Goal: Task Accomplishment & Management: Manage account settings

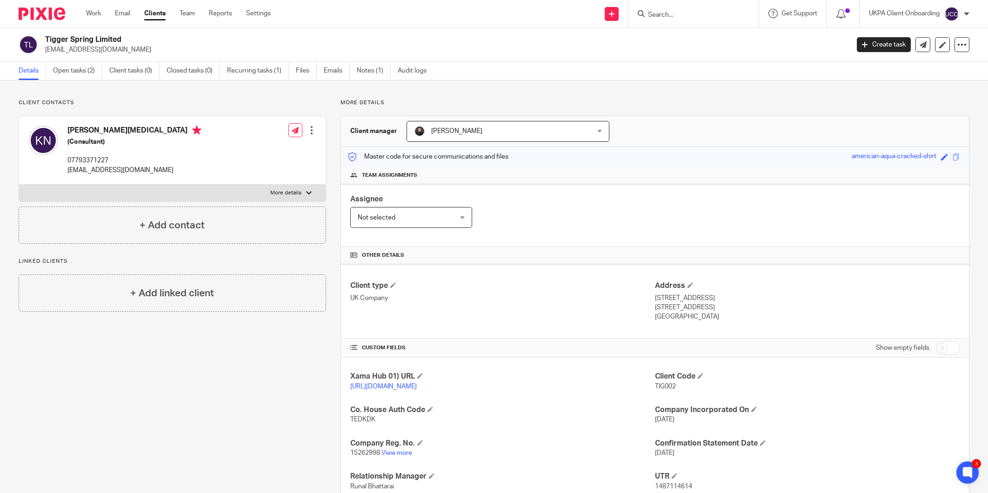
click at [664, 17] on input "Search" at bounding box center [689, 15] width 84 height 8
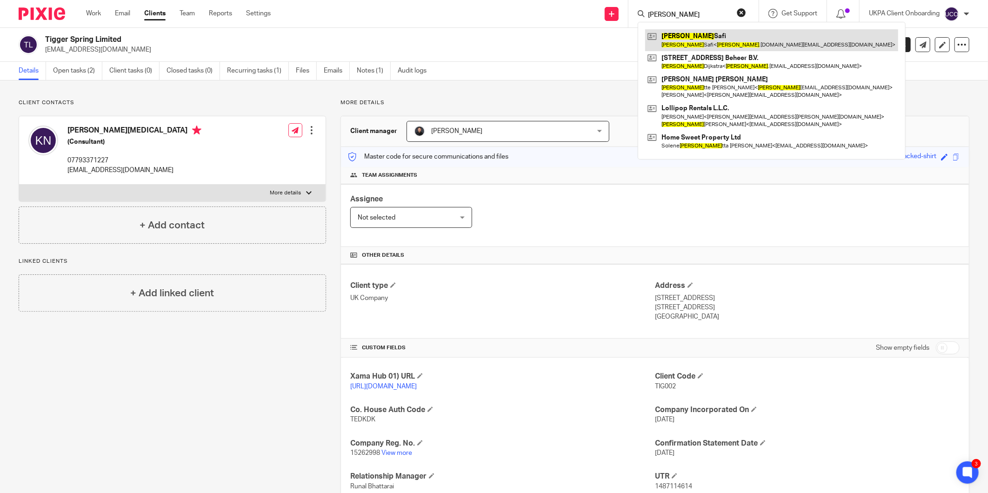
type input "antoine"
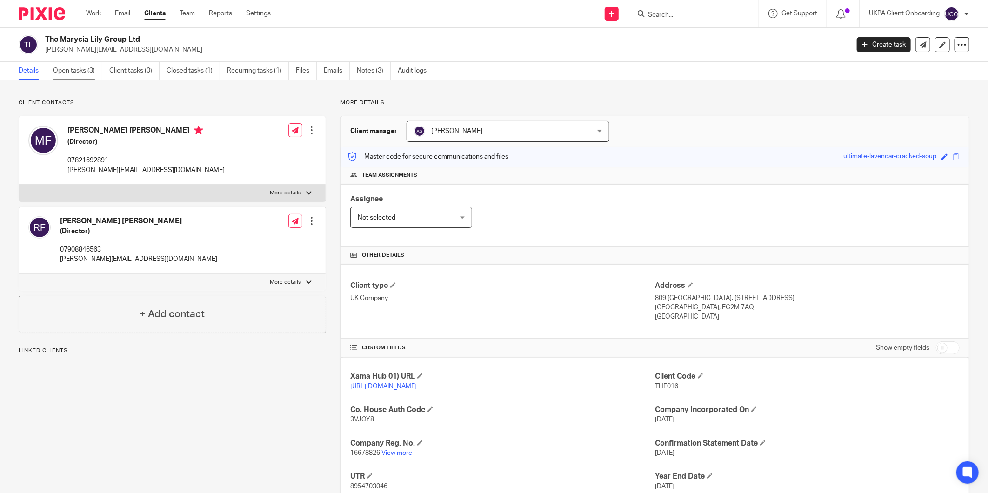
click at [78, 70] on link "Open tasks (3)" at bounding box center [77, 71] width 49 height 18
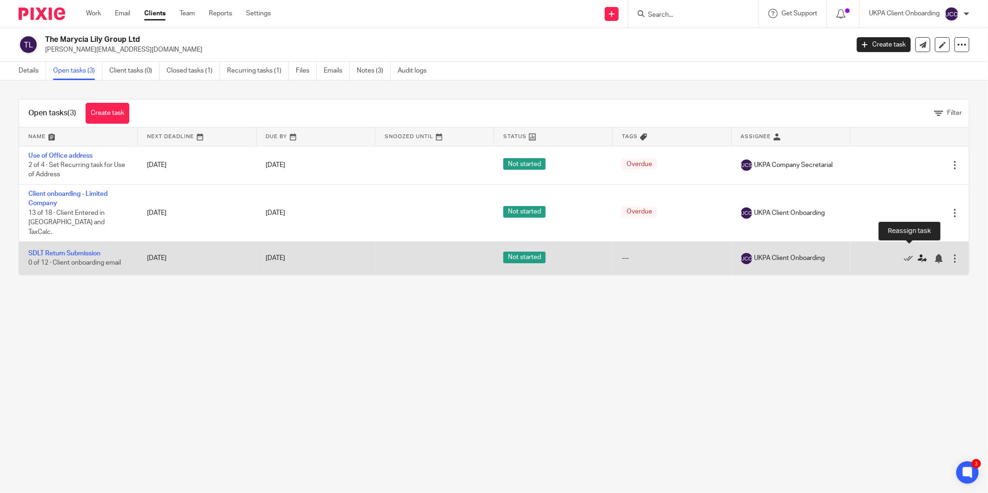
click at [918, 254] on icon at bounding box center [922, 258] width 9 height 9
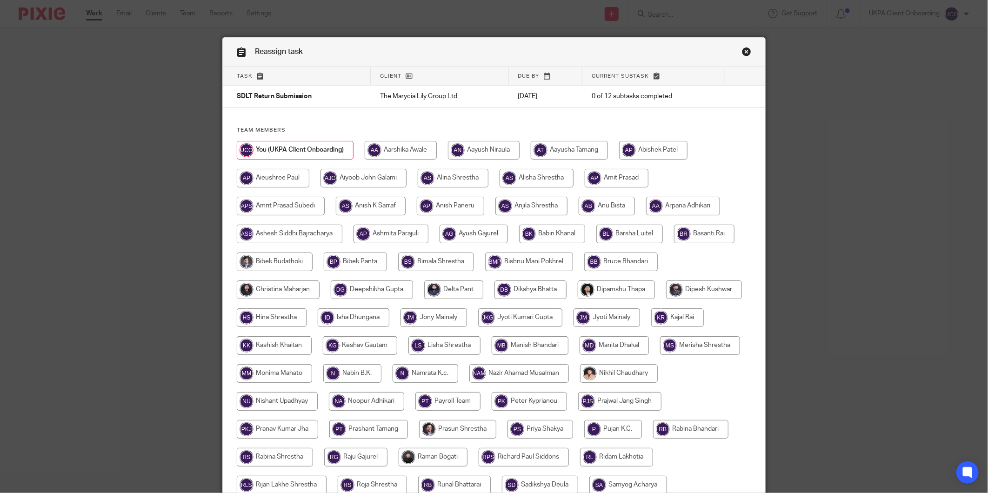
scroll to position [155, 0]
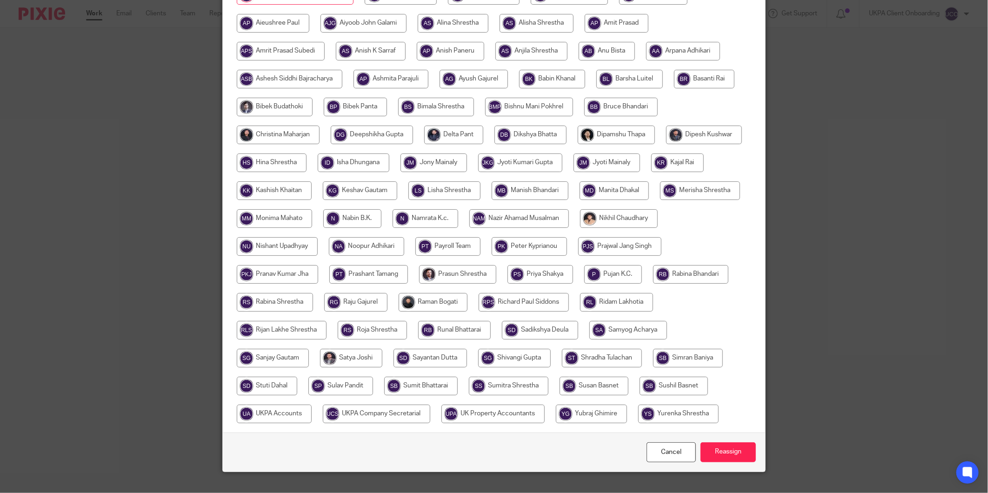
click at [653, 368] on input "radio" at bounding box center [688, 358] width 70 height 19
radio input "true"
click at [731, 463] on input "Reassign" at bounding box center [728, 453] width 55 height 20
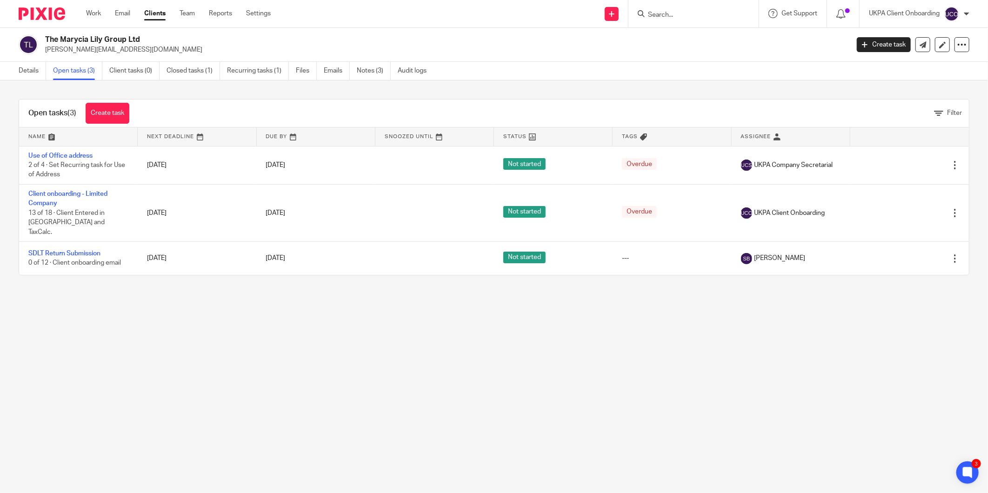
click at [661, 17] on input "Search" at bounding box center [689, 15] width 84 height 8
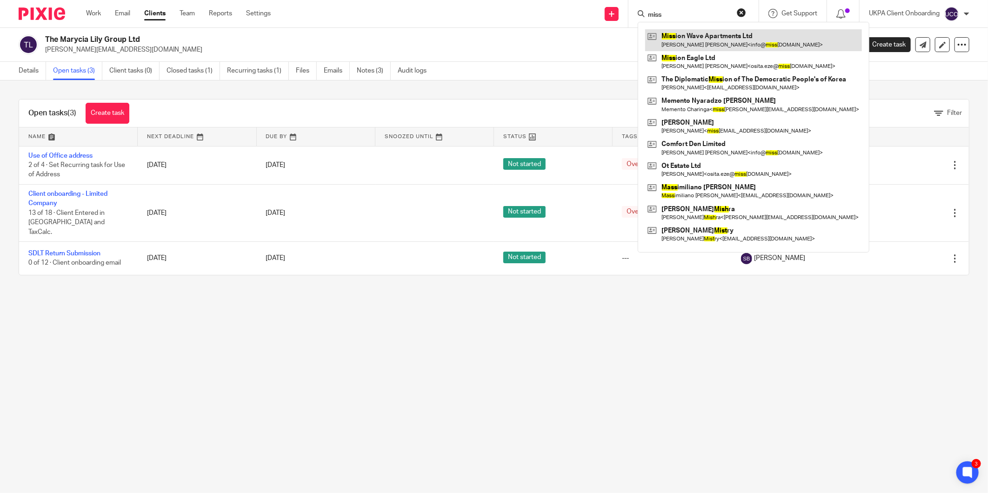
type input "miss"
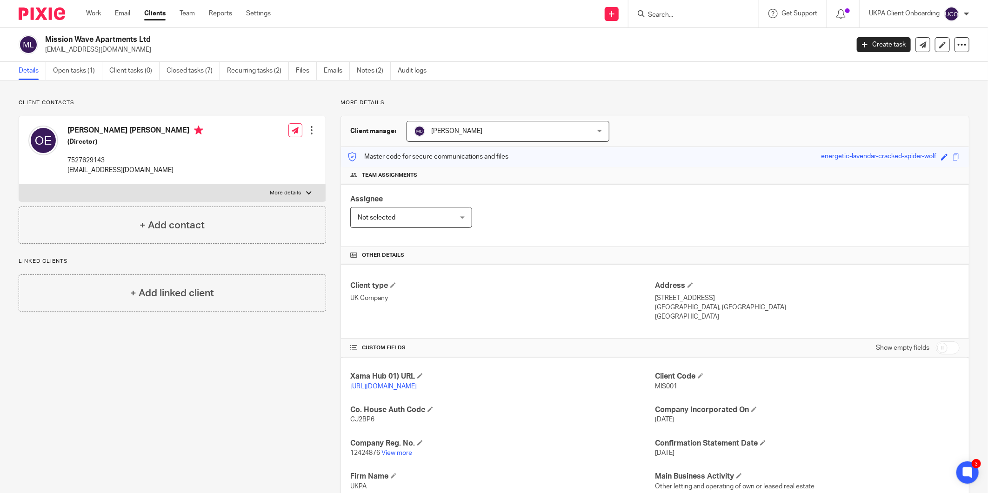
click at [663, 12] on input "Search" at bounding box center [689, 15] width 84 height 8
type input "kerim alp"
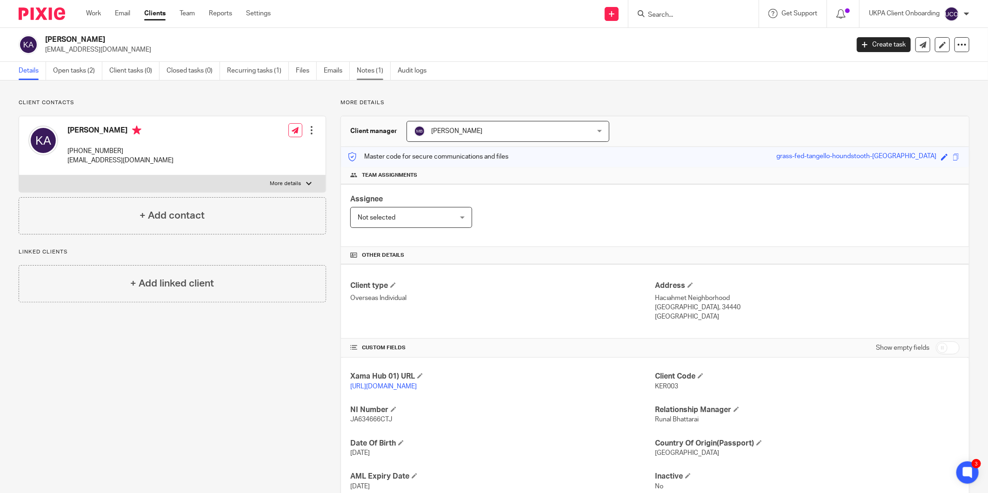
click at [358, 72] on link "Notes (1)" at bounding box center [374, 71] width 34 height 18
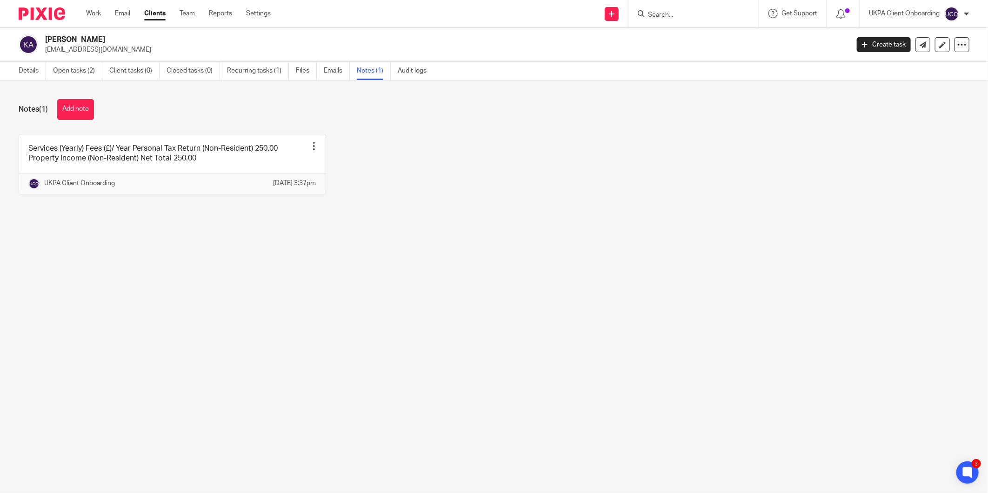
click at [89, 48] on p "[EMAIL_ADDRESS][DOMAIN_NAME]" at bounding box center [444, 49] width 798 height 9
click at [89, 48] on p "kerimalp2@gmail.com" at bounding box center [444, 49] width 798 height 9
copy main "kerimalp2@gmail.com Create task Update from Companies House Export data Merge A…"
click at [78, 73] on link "Open tasks (2)" at bounding box center [77, 71] width 49 height 18
